Goal: Task Accomplishment & Management: Manage account settings

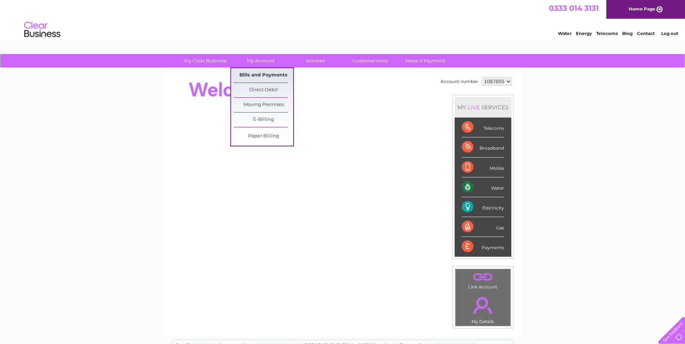
click at [256, 74] on link "Bills and Payments" at bounding box center [264, 75] width 60 height 14
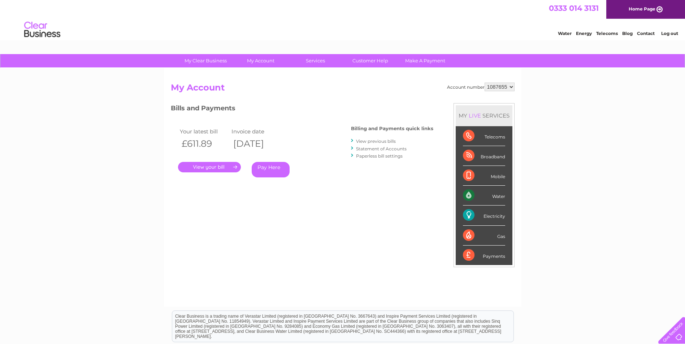
click at [204, 167] on link "." at bounding box center [209, 167] width 63 height 10
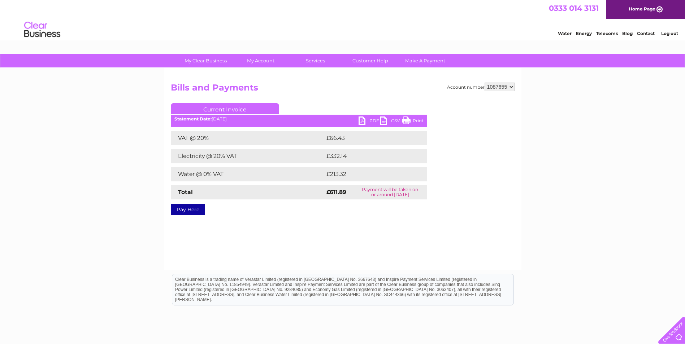
click at [363, 119] on link "PDF" at bounding box center [369, 122] width 22 height 10
click at [363, 122] on link "PDF" at bounding box center [369, 122] width 22 height 10
